Goal: Contribute content: Add original content to the website for others to see

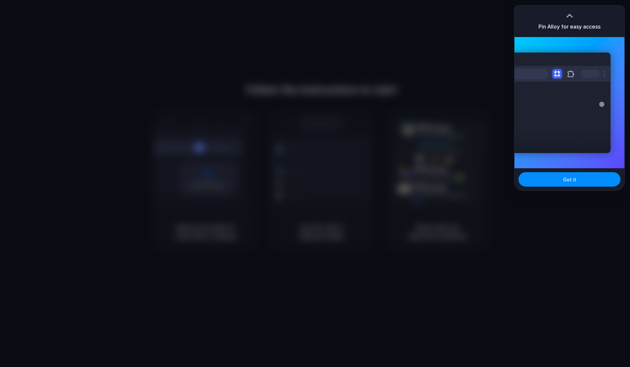
click at [586, 171] on div "Got it" at bounding box center [569, 179] width 110 height 22
click at [592, 178] on button "Got it" at bounding box center [569, 179] width 102 height 14
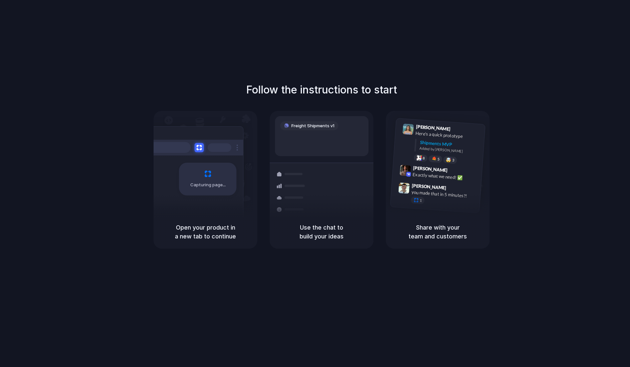
click at [207, 174] on div "Capturing page" at bounding box center [207, 179] width 57 height 33
click at [327, 203] on div "Bulk order processing 8 pallets • Warehouse B • Packed" at bounding box center [360, 211] width 89 height 19
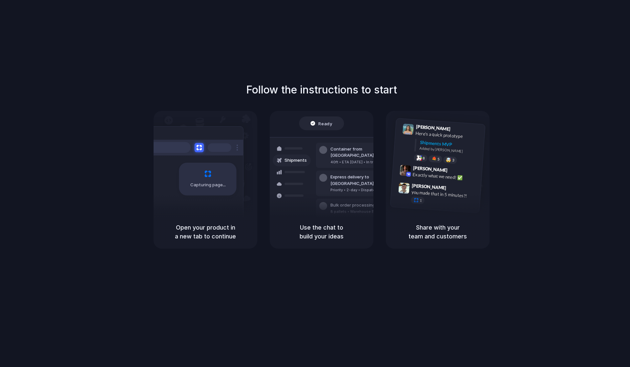
drag, startPoint x: 172, startPoint y: 226, endPoint x: 247, endPoint y: 232, distance: 74.7
click at [242, 233] on h5 "Open your product in a new tab to continue" at bounding box center [205, 232] width 88 height 18
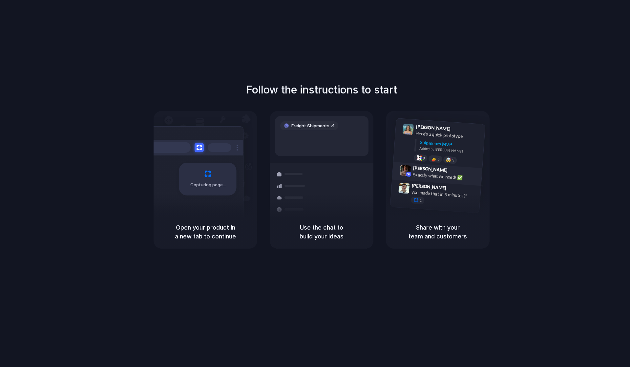
click at [461, 182] on div "Max Meyer 9:42 AM Exactly what we need! ✅" at bounding box center [444, 174] width 68 height 18
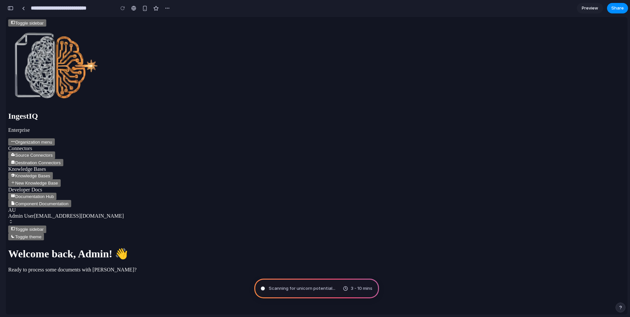
click at [15, 234] on span at bounding box center [13, 236] width 4 height 5
click at [44, 233] on button "Toggle theme" at bounding box center [26, 236] width 36 height 7
type input "**********"
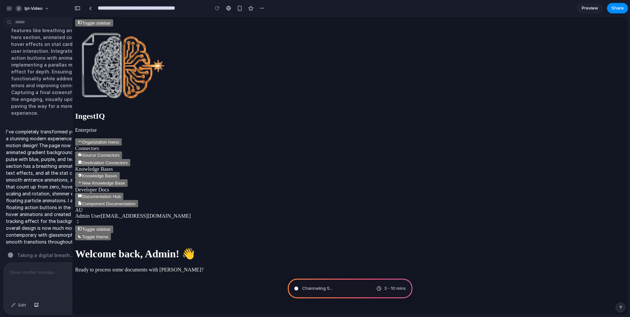
scroll to position [75, 0]
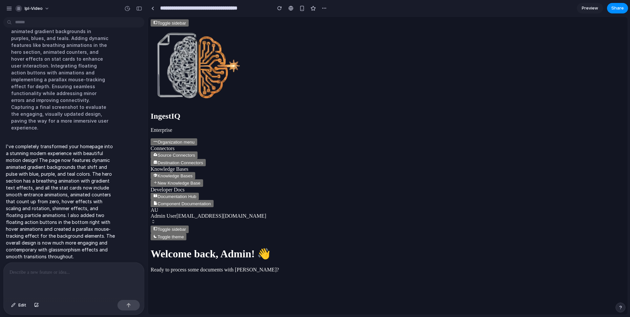
click at [581, 8] on link "Preview" at bounding box center [589, 8] width 26 height 10
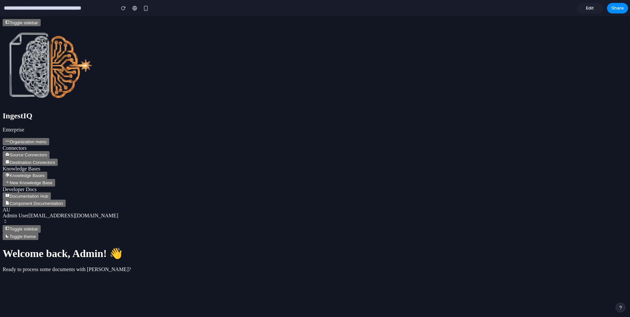
click at [581, 9] on link "Edit" at bounding box center [589, 8] width 26 height 10
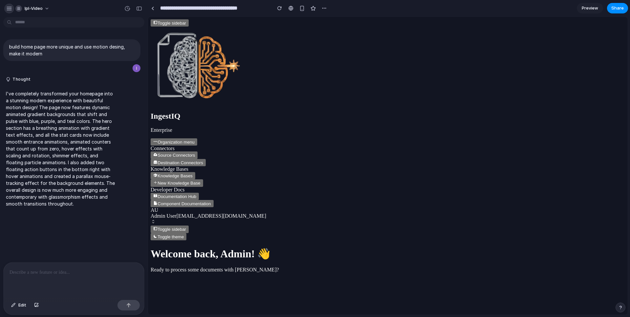
click at [8, 8] on div "button" at bounding box center [9, 9] width 6 height 6
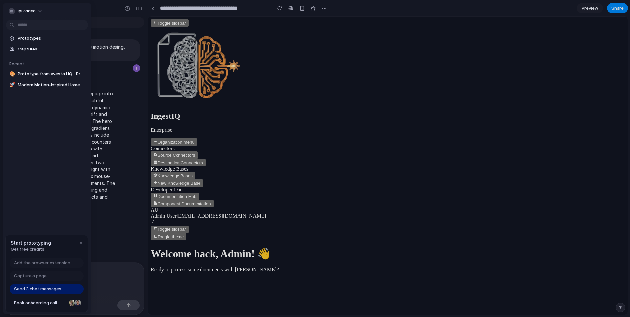
drag, startPoint x: 58, startPoint y: 165, endPoint x: 67, endPoint y: 140, distance: 26.9
click at [67, 142] on div "Prototypes Captures Recent 🎨 Prototype from Avesta HQ - Product & Engineering S…" at bounding box center [47, 89] width 89 height 173
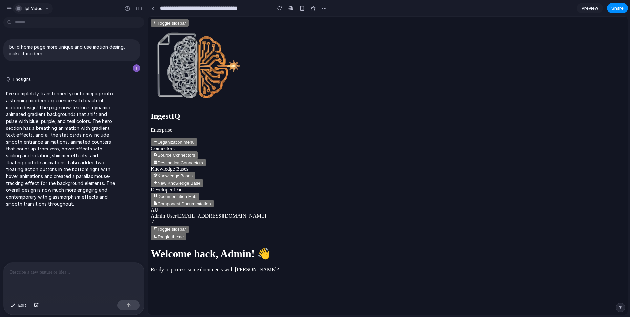
click at [35, 15] on div "ipl-video" at bounding box center [74, 8] width 148 height 16
click at [33, 8] on span "ipl-video" at bounding box center [34, 8] width 18 height 7
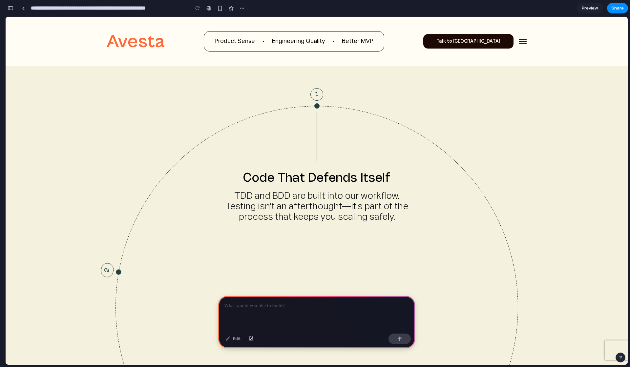
scroll to position [3502, 0]
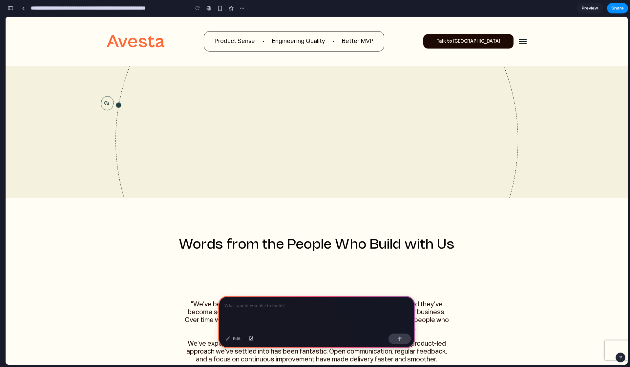
click at [8, 8] on div "button" at bounding box center [11, 8] width 6 height 5
